Goal: Task Accomplishment & Management: Manage account settings

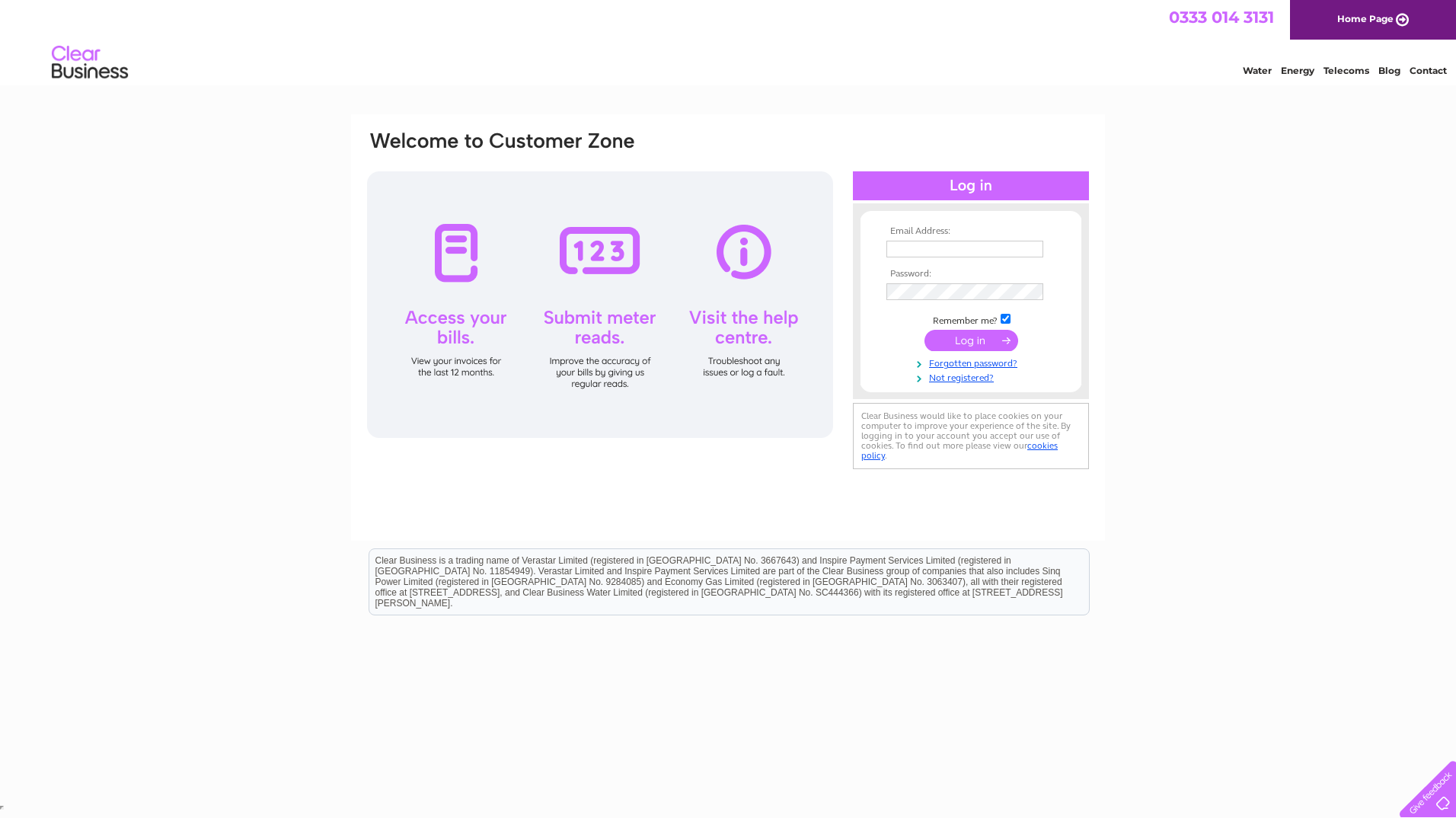
type input "[EMAIL_ADDRESS][DOMAIN_NAME]"
click at [993, 338] on input "submit" at bounding box center [971, 340] width 94 height 22
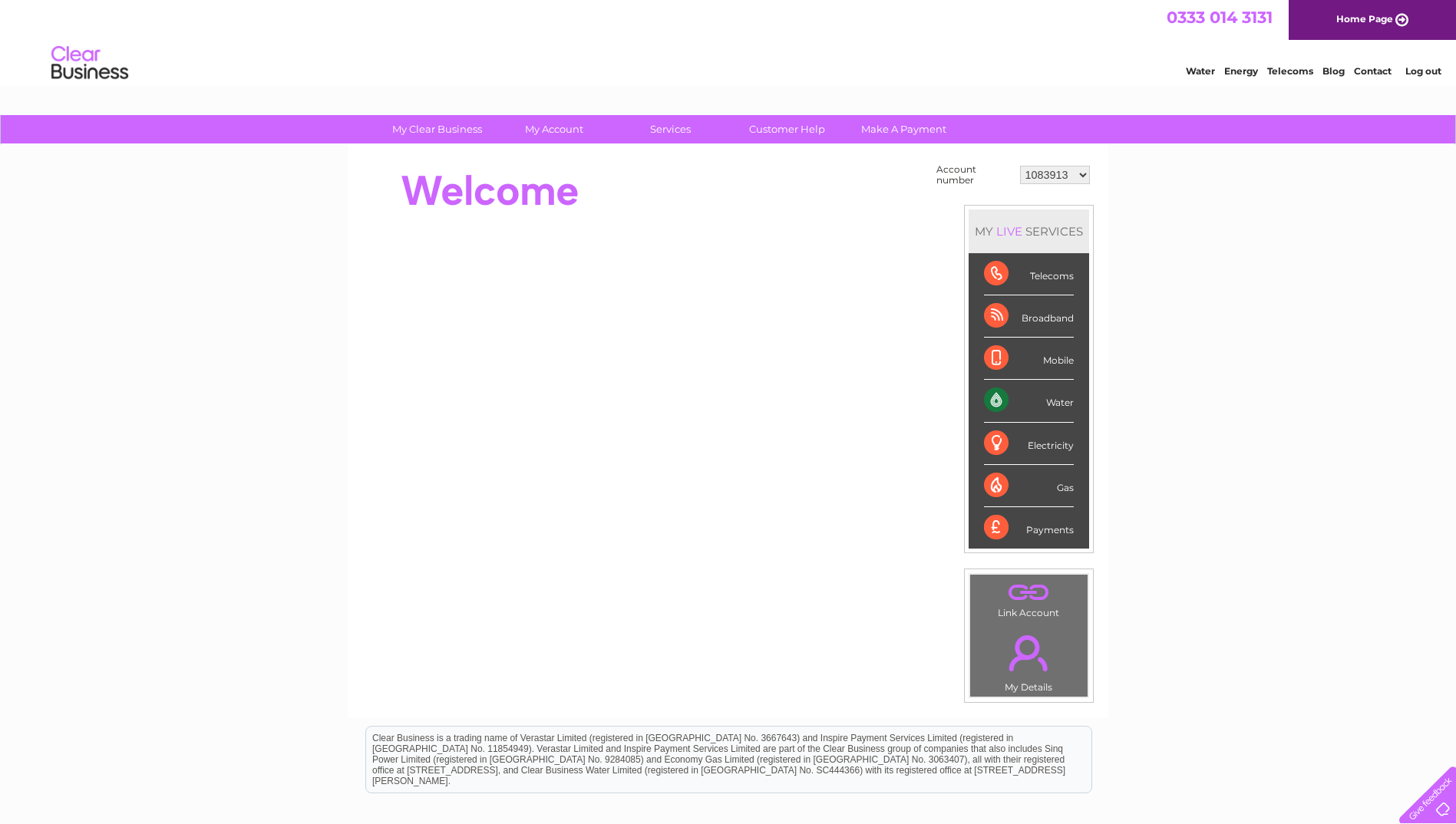
click at [212, 404] on div "My Clear Business Login Details My Details My Preferences Link Account My Accou…" at bounding box center [728, 548] width 1456 height 865
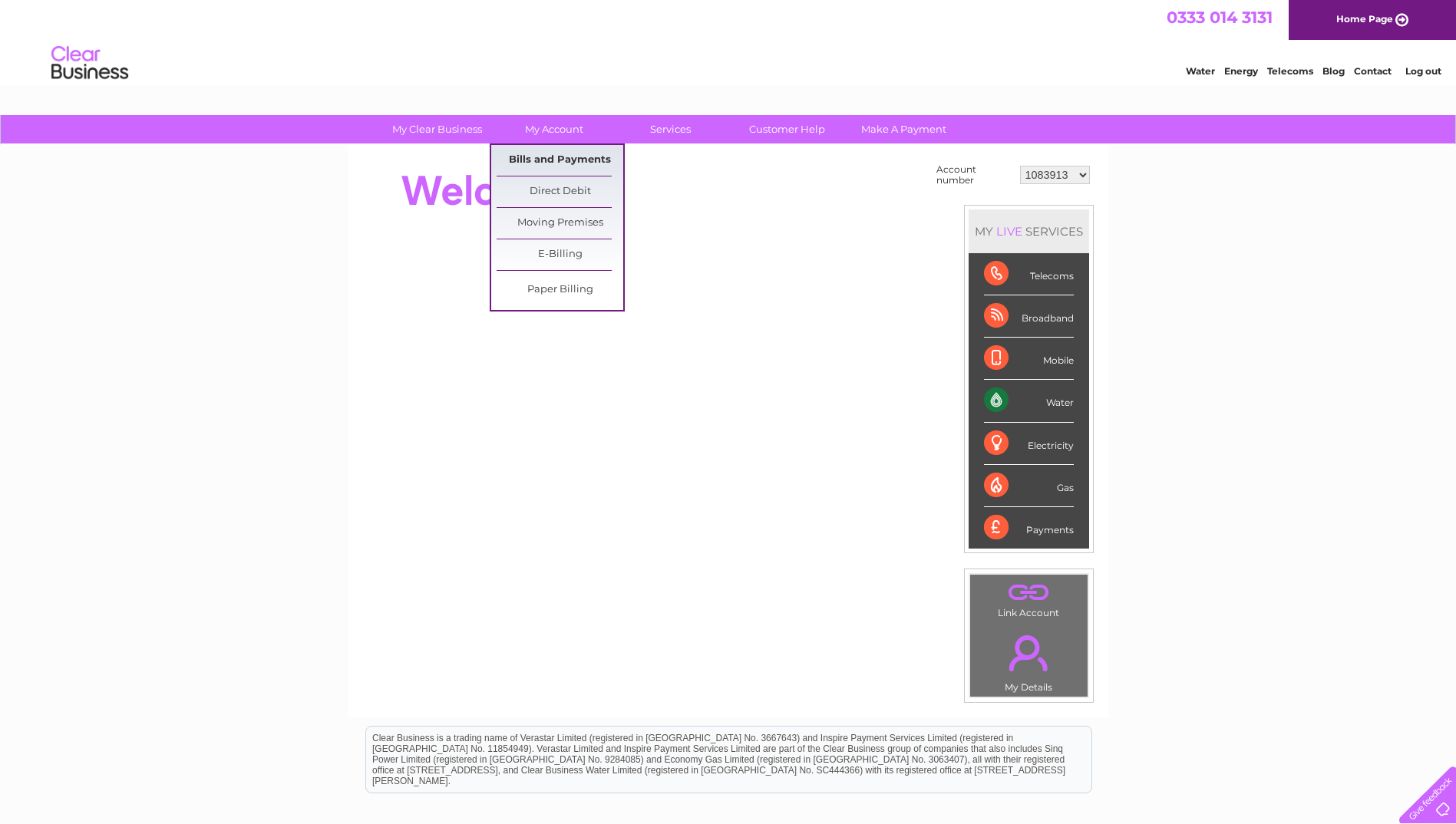
click at [576, 166] on link "Bills and Payments" at bounding box center [559, 160] width 127 height 30
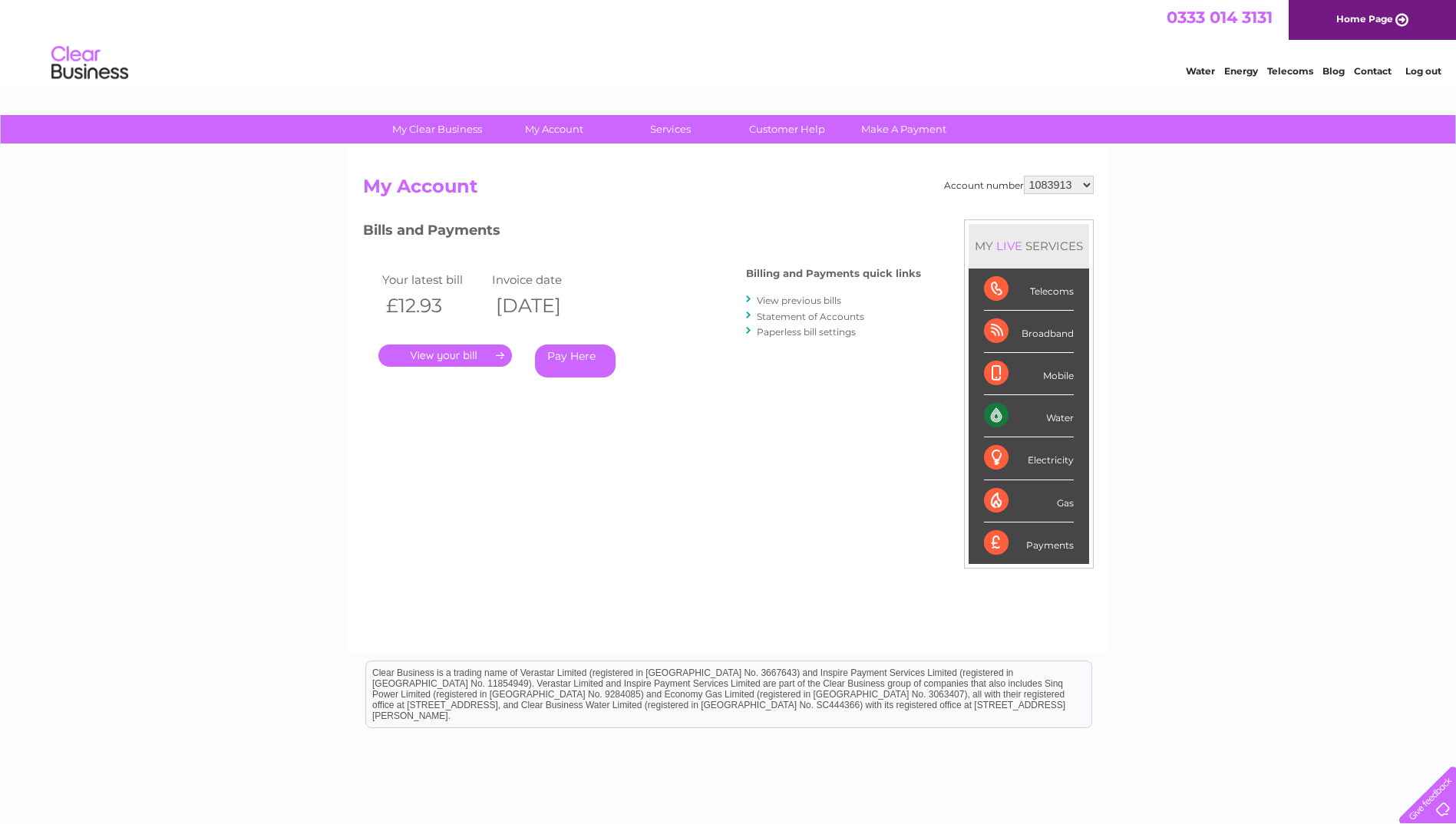
click at [1087, 184] on select "1083913 1098922 1098928 1126227 30282249" at bounding box center [1058, 184] width 70 height 18
select select "1126227"
click at [1023, 175] on select "1083913 1098922 1098928 1126227 30282249" at bounding box center [1058, 184] width 70 height 18
click at [479, 356] on link "." at bounding box center [445, 355] width 133 height 22
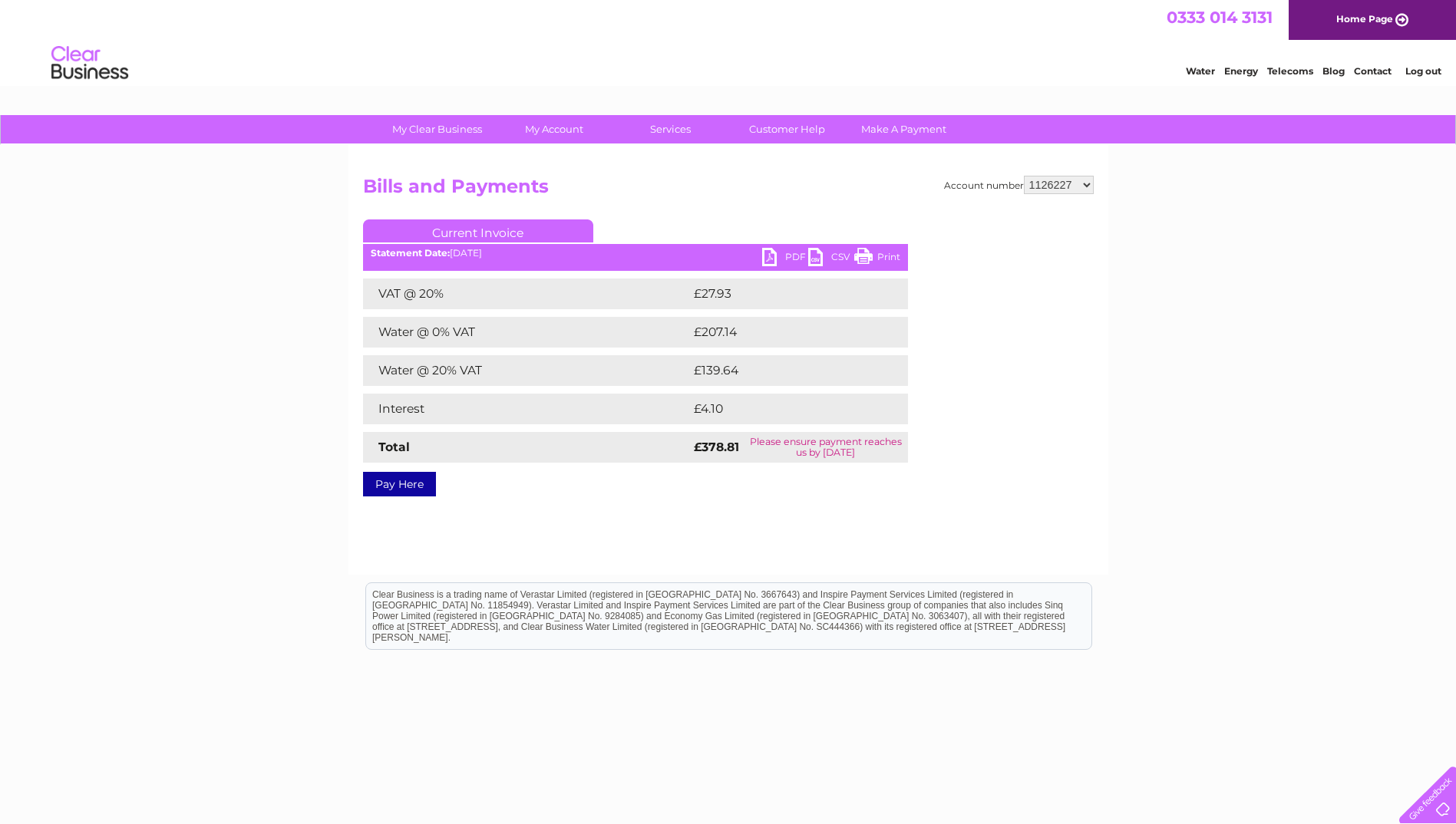
click at [786, 262] on link "PDF" at bounding box center [785, 258] width 46 height 22
